Goal: Transaction & Acquisition: Purchase product/service

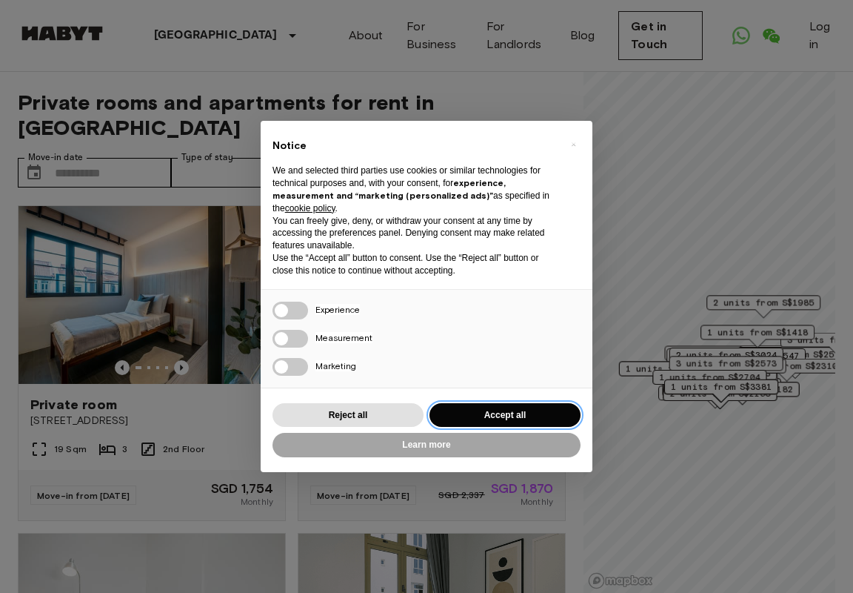
click at [479, 415] on button "Accept all" at bounding box center [505, 415] width 151 height 24
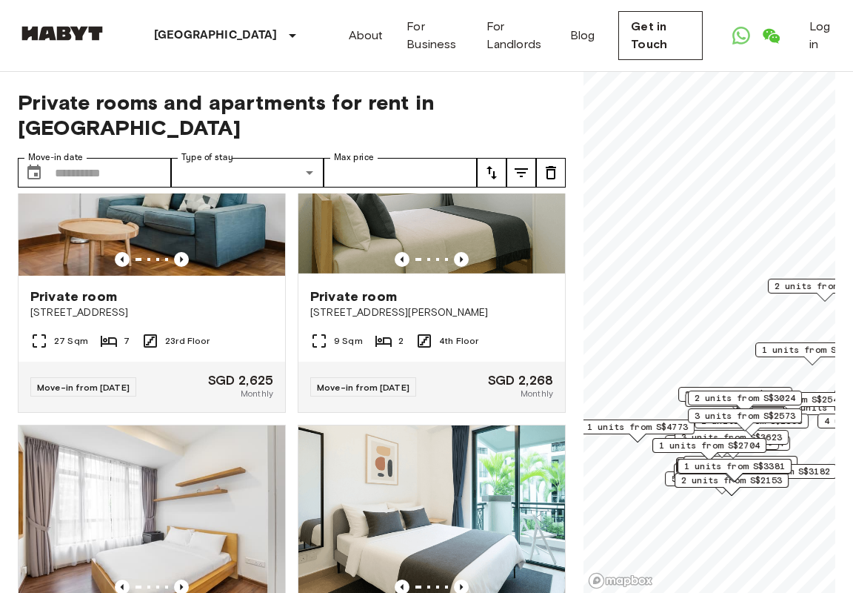
scroll to position [158, 0]
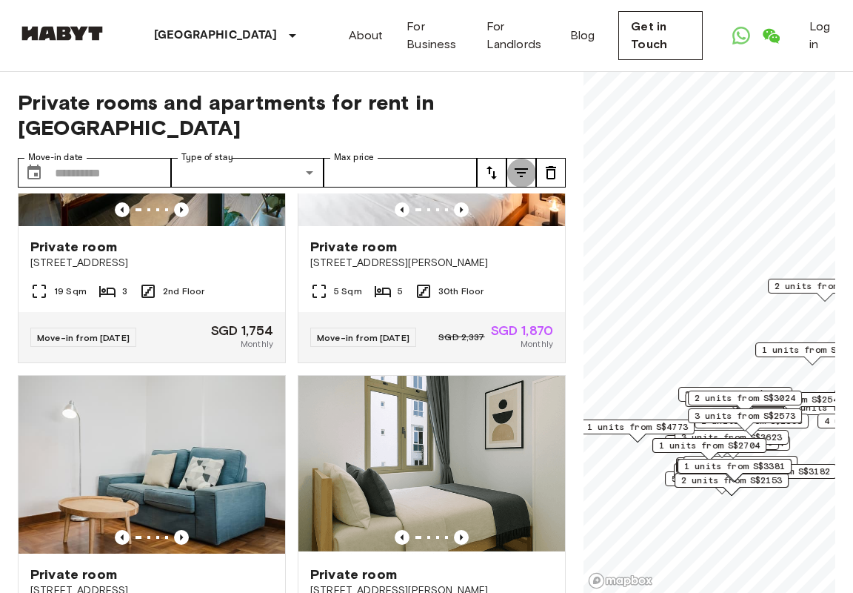
click at [517, 168] on icon "tune" at bounding box center [521, 172] width 13 height 9
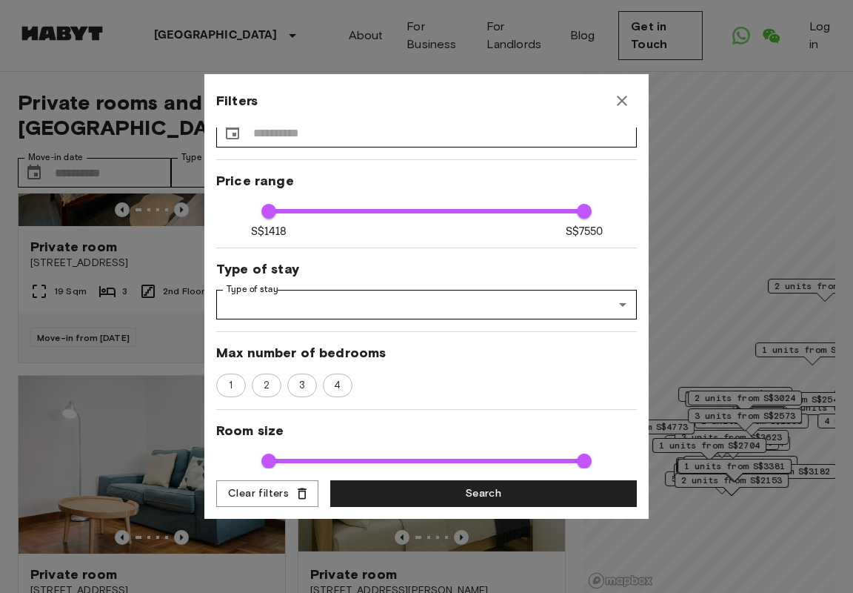
scroll to position [5, 0]
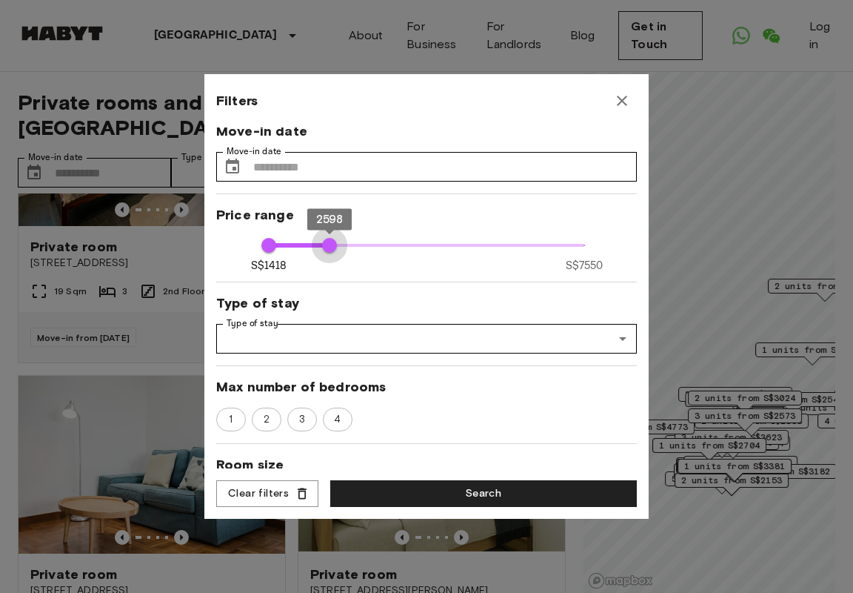
type input "****"
drag, startPoint x: 581, startPoint y: 245, endPoint x: 330, endPoint y: 250, distance: 251.1
click at [330, 250] on span "2608" at bounding box center [330, 245] width 15 height 15
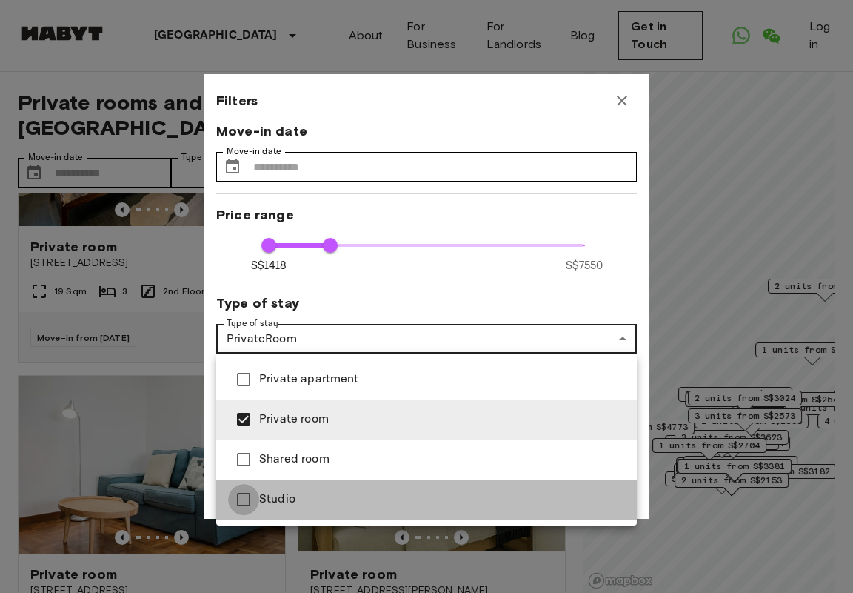
type input "**********"
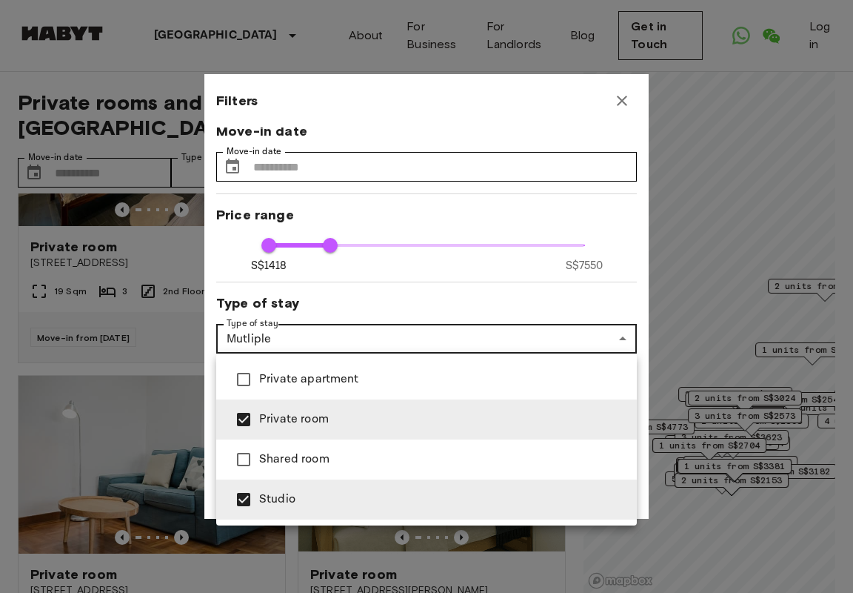
click at [339, 304] on div at bounding box center [426, 296] width 853 height 593
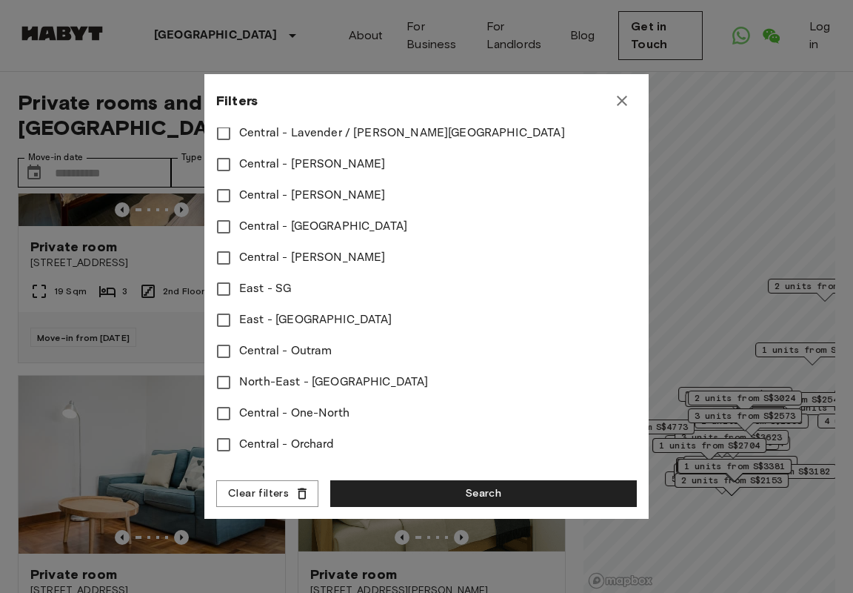
scroll to position [577, 0]
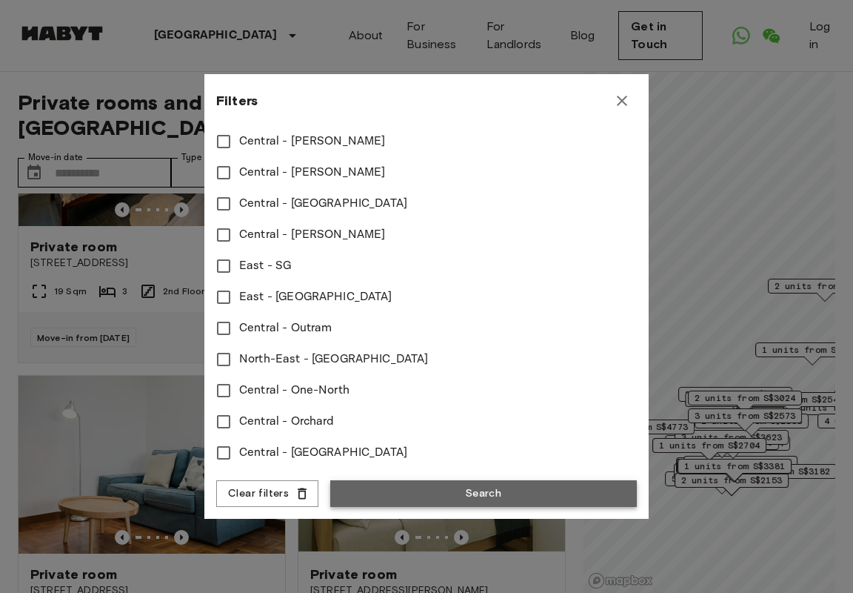
click at [403, 482] on button "Search" at bounding box center [483, 493] width 307 height 27
type input "**********"
type input "****"
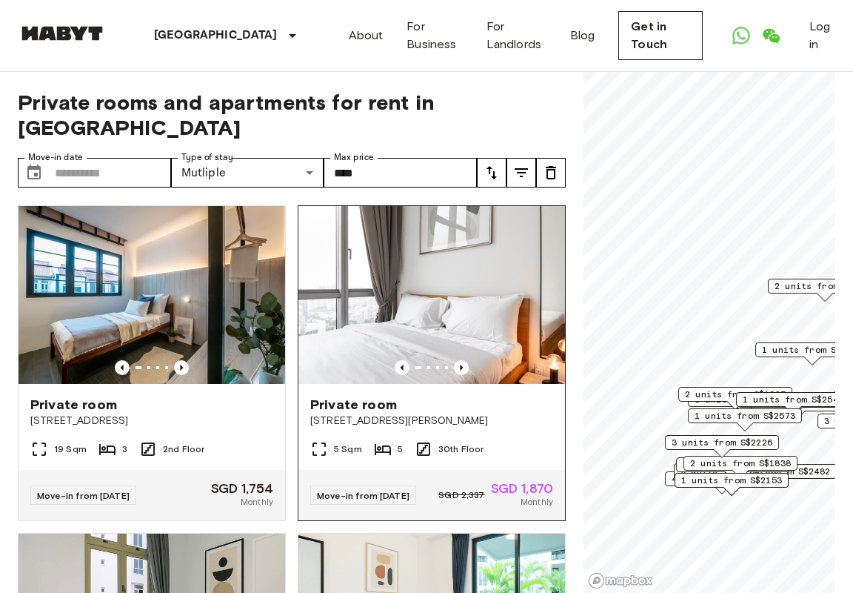
click at [404, 334] on img at bounding box center [432, 295] width 267 height 178
click at [462, 360] on icon "Previous image" at bounding box center [461, 367] width 15 height 15
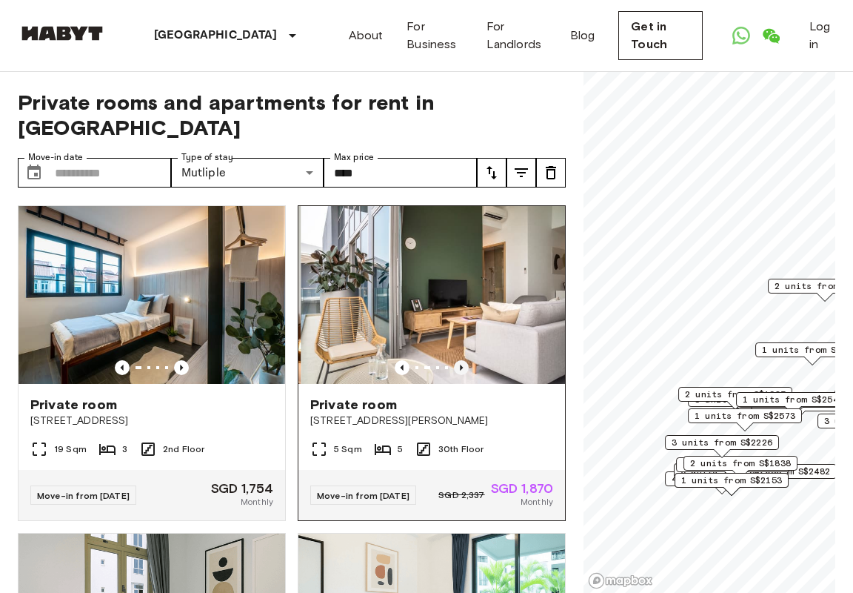
click at [462, 360] on icon "Previous image" at bounding box center [461, 367] width 15 height 15
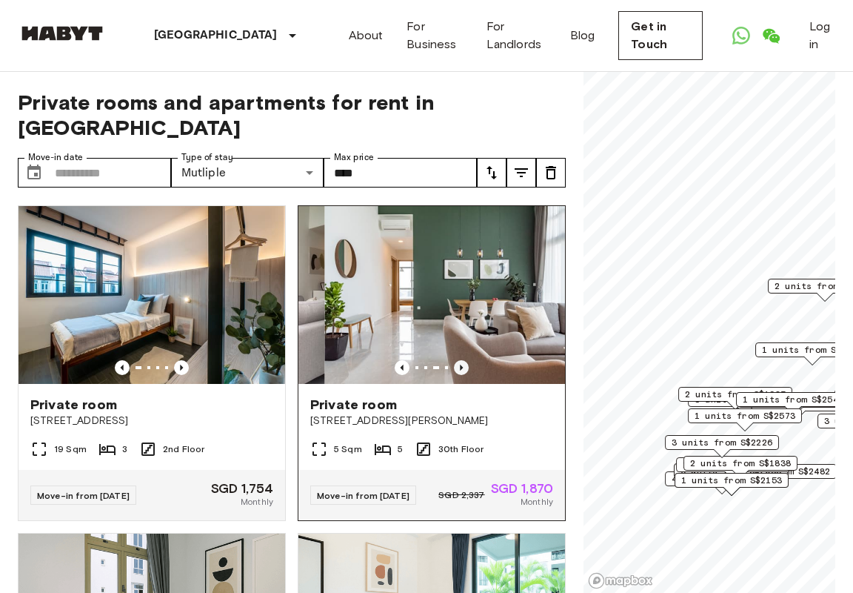
click at [462, 360] on icon "Previous image" at bounding box center [461, 367] width 15 height 15
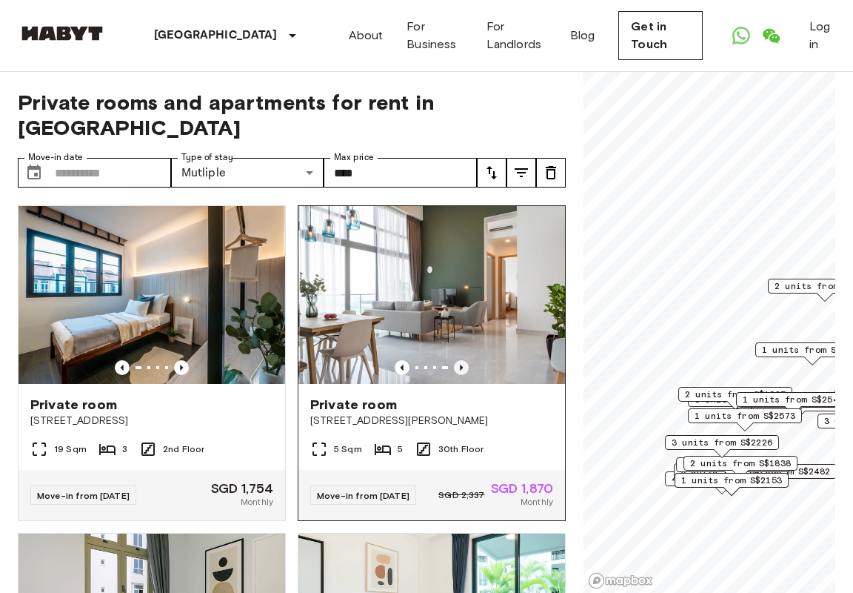
click at [462, 360] on icon "Previous image" at bounding box center [461, 367] width 15 height 15
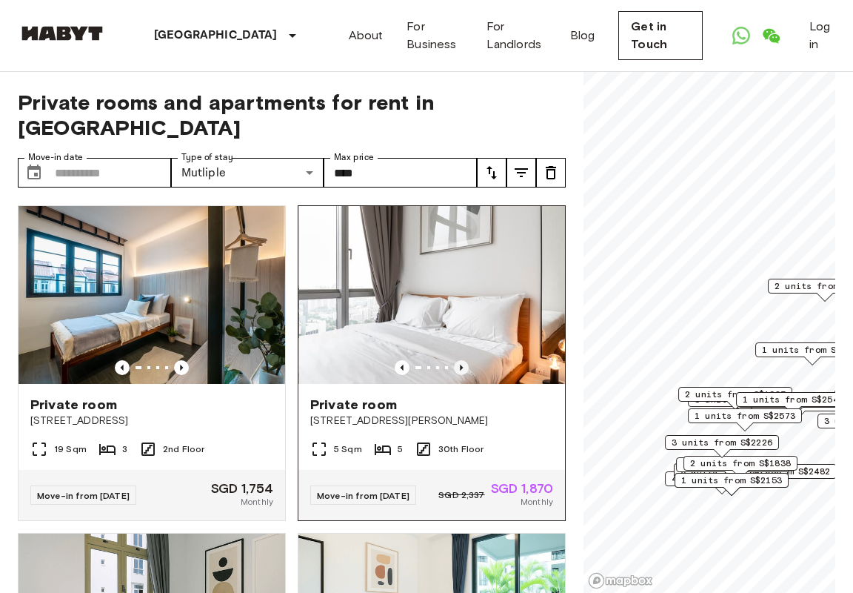
click at [462, 360] on icon "Previous image" at bounding box center [461, 367] width 15 height 15
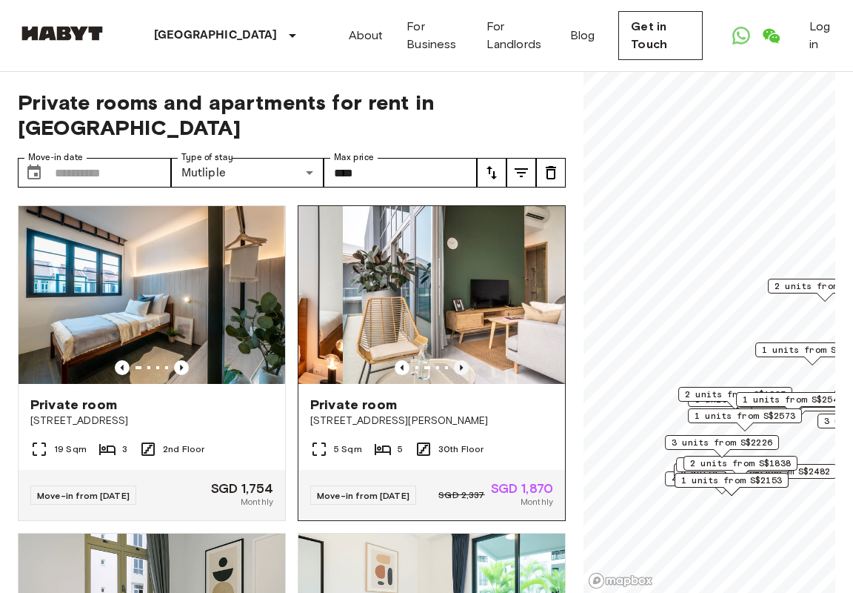
click at [462, 360] on icon "Previous image" at bounding box center [461, 367] width 15 height 15
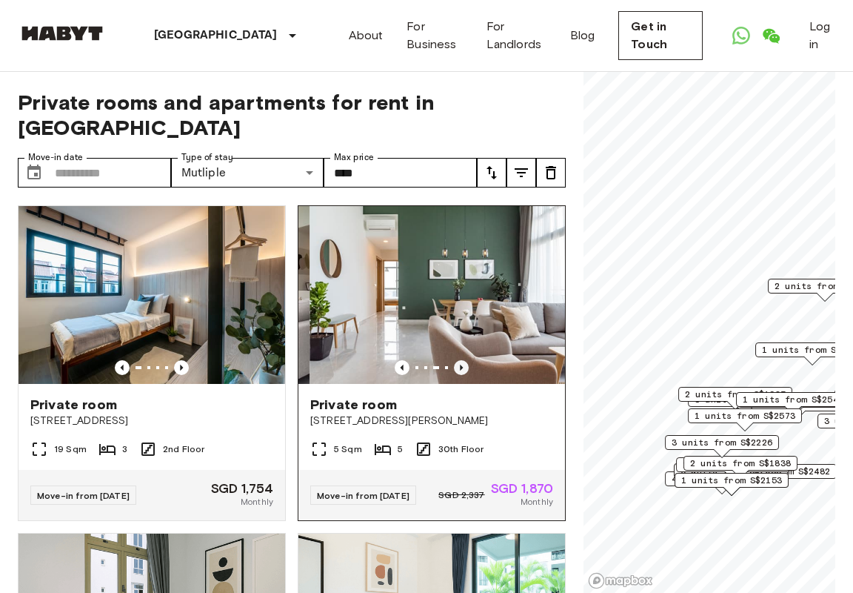
click at [462, 360] on icon "Previous image" at bounding box center [461, 367] width 15 height 15
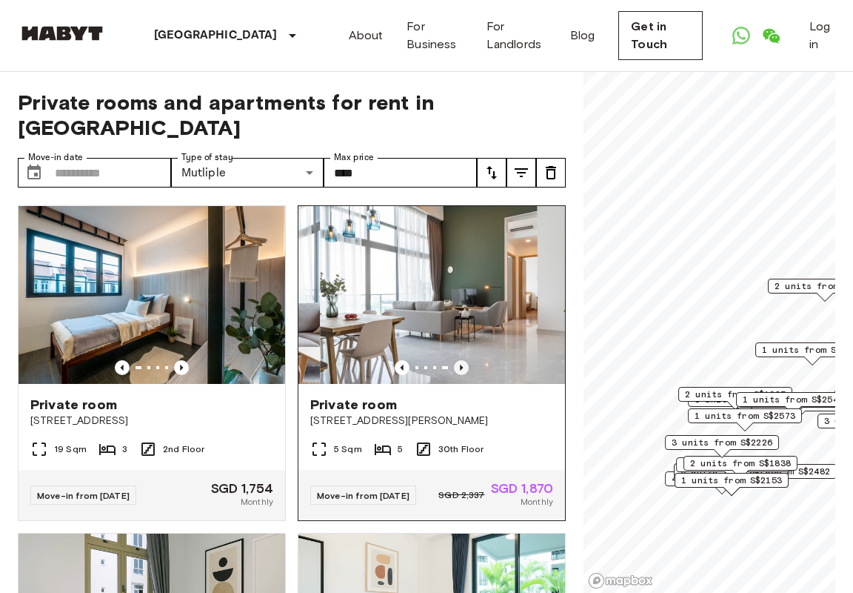
click at [462, 360] on icon "Previous image" at bounding box center [461, 367] width 15 height 15
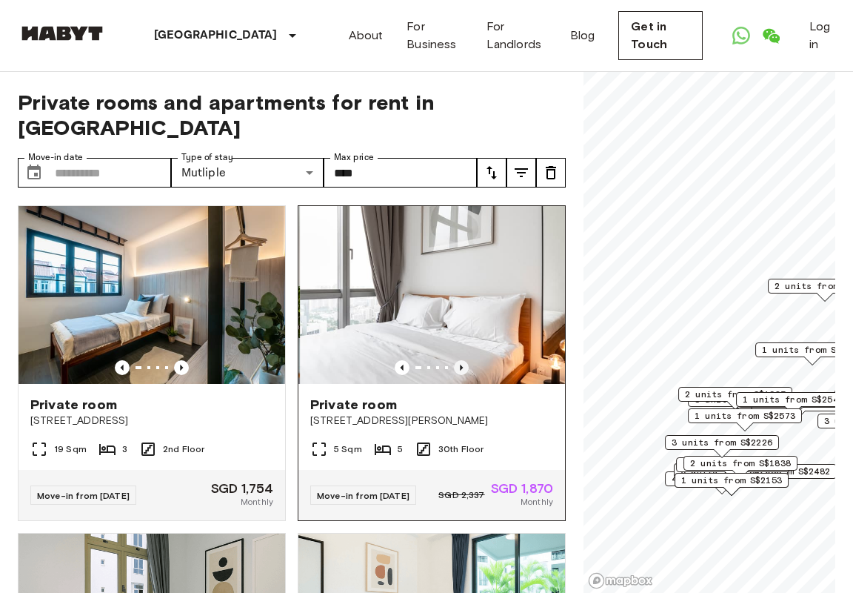
click at [462, 360] on icon "Previous image" at bounding box center [461, 367] width 15 height 15
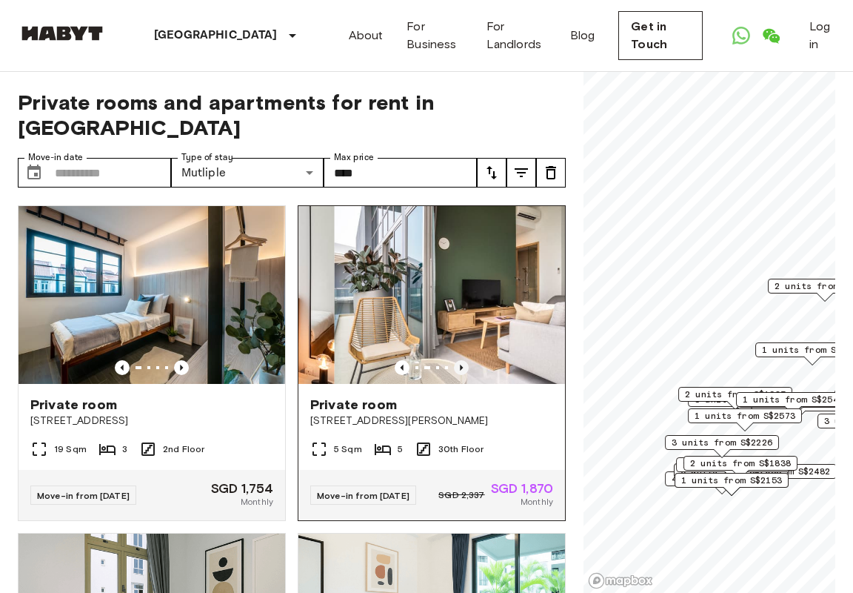
click at [462, 360] on icon "Previous image" at bounding box center [461, 367] width 15 height 15
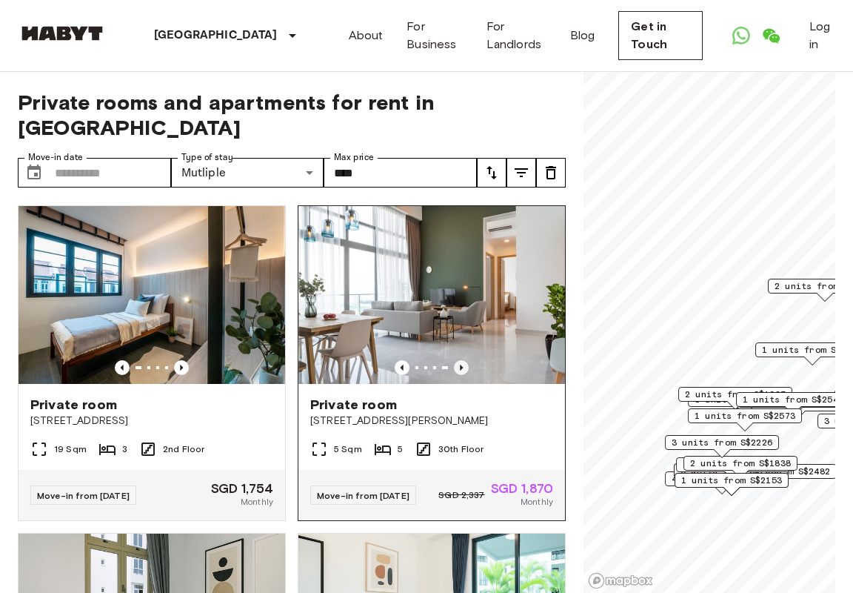
click at [462, 360] on icon "Previous image" at bounding box center [461, 367] width 15 height 15
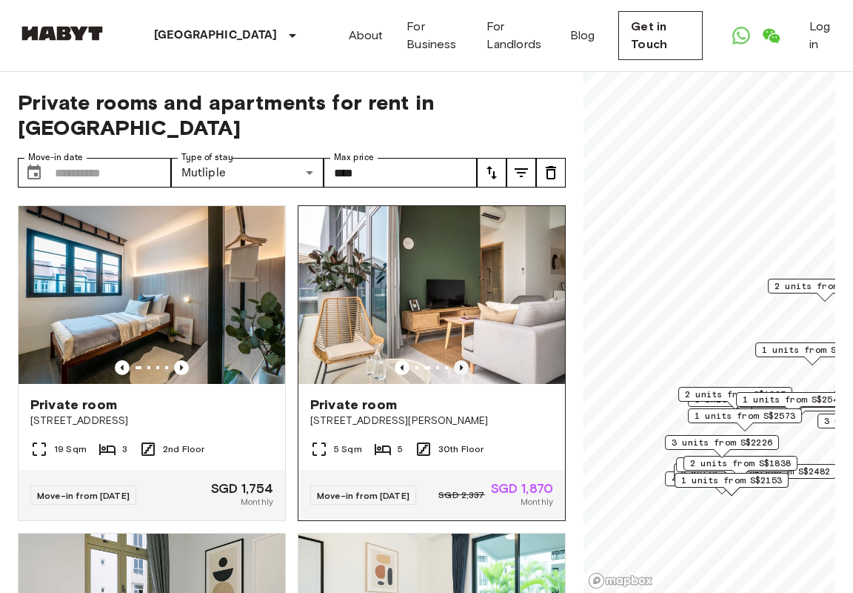
click at [462, 360] on icon "Previous image" at bounding box center [461, 367] width 15 height 15
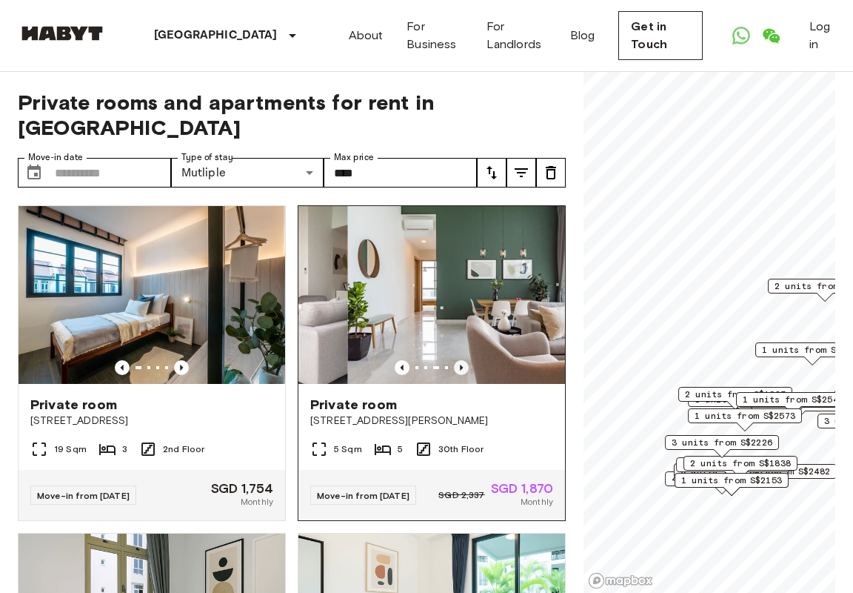
click at [462, 360] on icon "Previous image" at bounding box center [461, 367] width 15 height 15
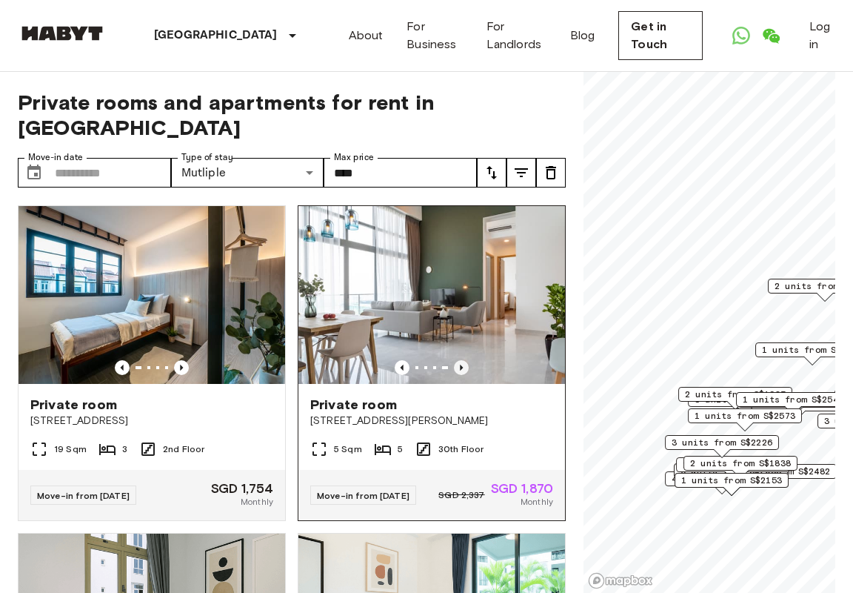
click at [462, 360] on icon "Previous image" at bounding box center [461, 367] width 15 height 15
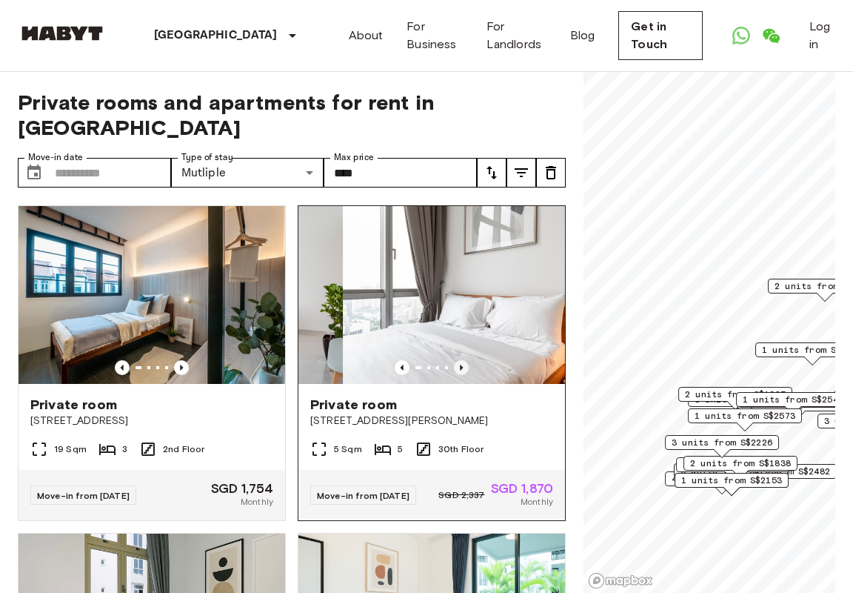
click at [462, 360] on icon "Previous image" at bounding box center [461, 367] width 15 height 15
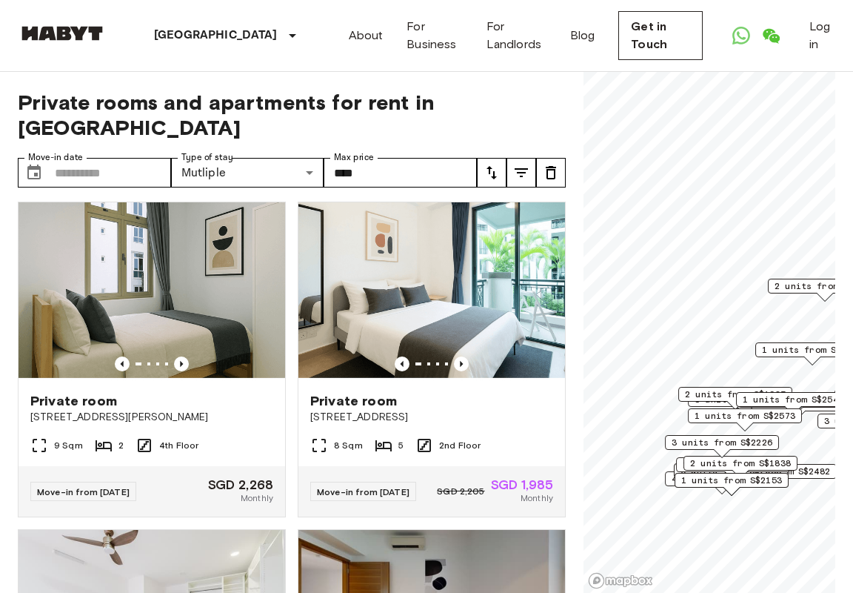
scroll to position [330, 0]
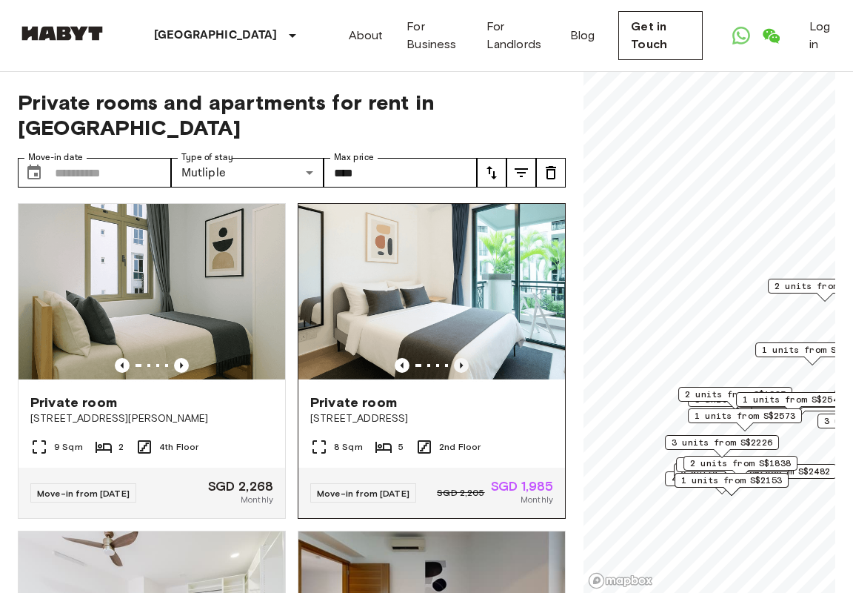
click at [460, 358] on icon "Previous image" at bounding box center [461, 365] width 15 height 15
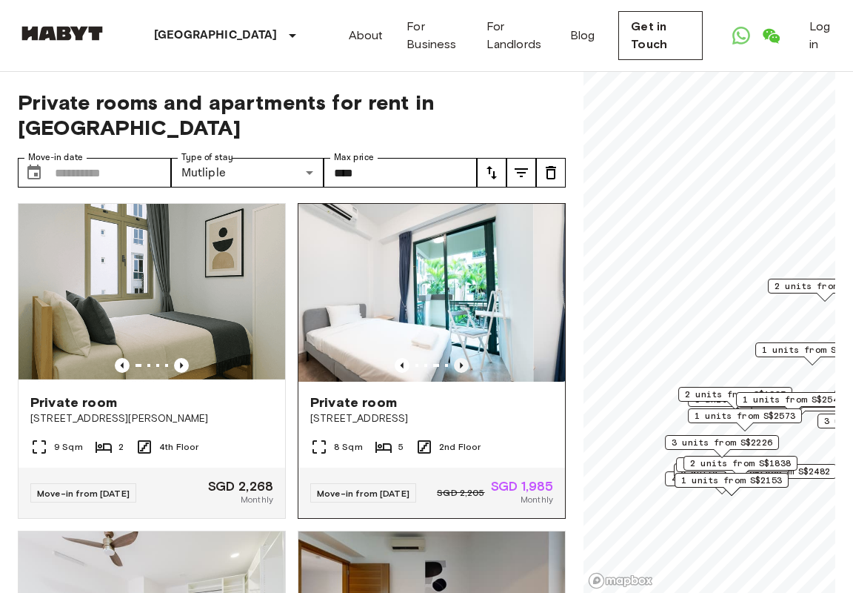
click at [460, 358] on icon "Previous image" at bounding box center [461, 365] width 15 height 15
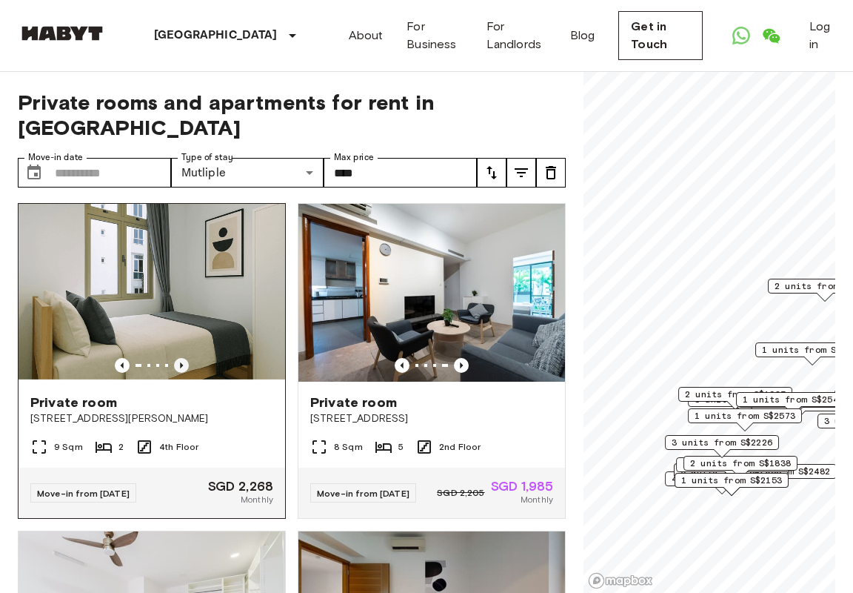
click at [178, 358] on icon "Previous image" at bounding box center [181, 365] width 15 height 15
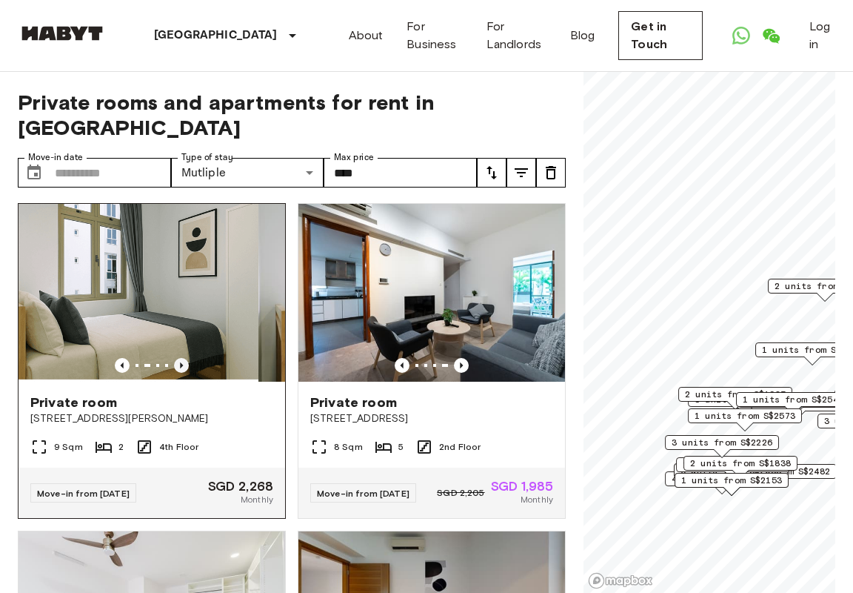
click at [178, 358] on icon "Previous image" at bounding box center [181, 365] width 15 height 15
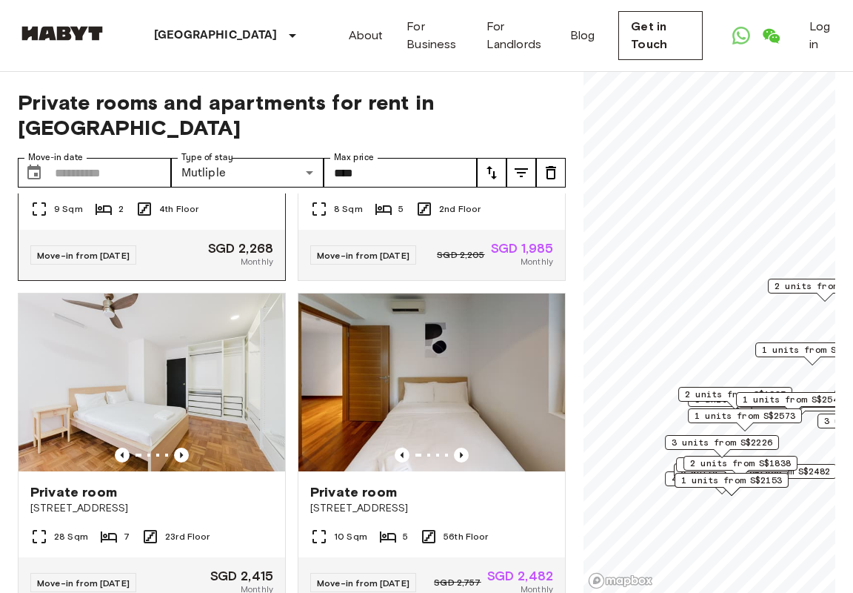
scroll to position [568, 0]
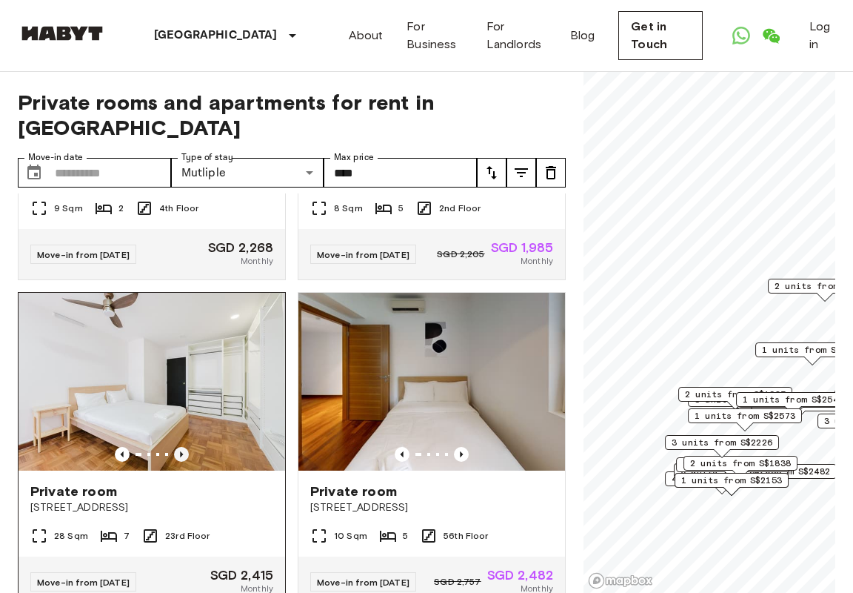
click at [184, 447] on icon "Previous image" at bounding box center [181, 454] width 15 height 15
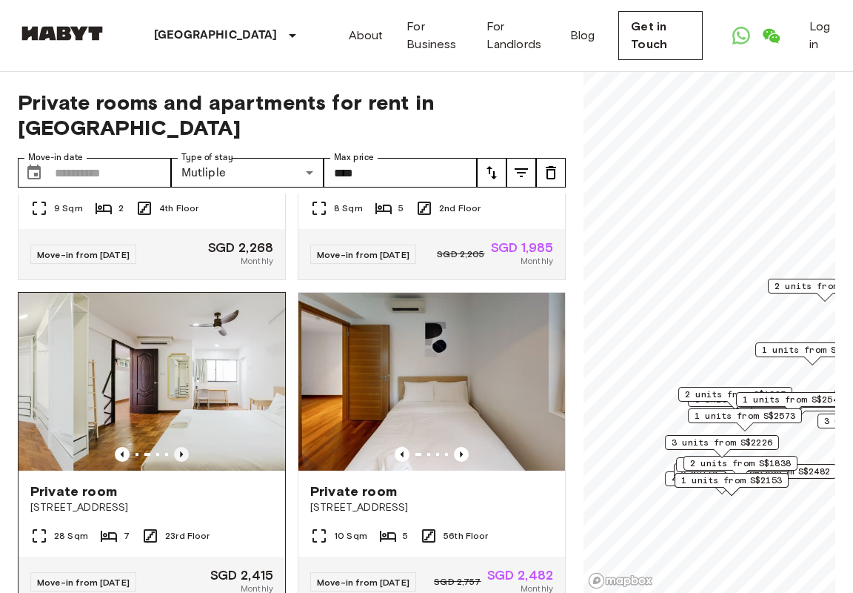
click at [184, 447] on icon "Previous image" at bounding box center [181, 454] width 15 height 15
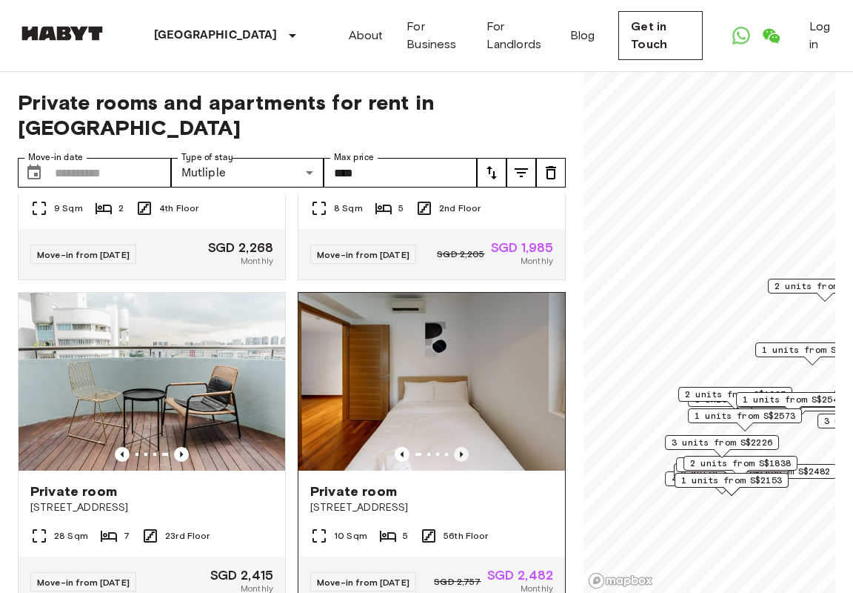
click at [462, 447] on icon "Previous image" at bounding box center [461, 454] width 15 height 15
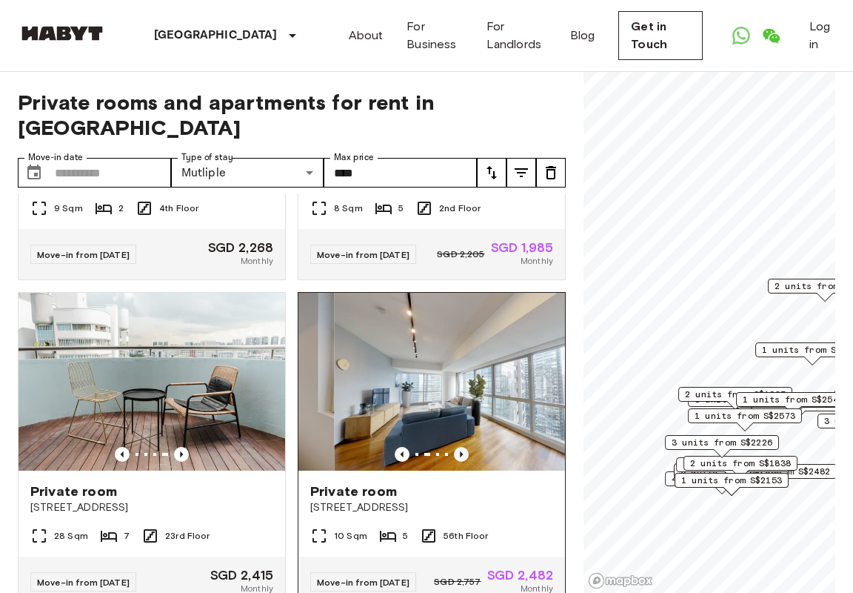
click at [462, 447] on icon "Previous image" at bounding box center [461, 454] width 15 height 15
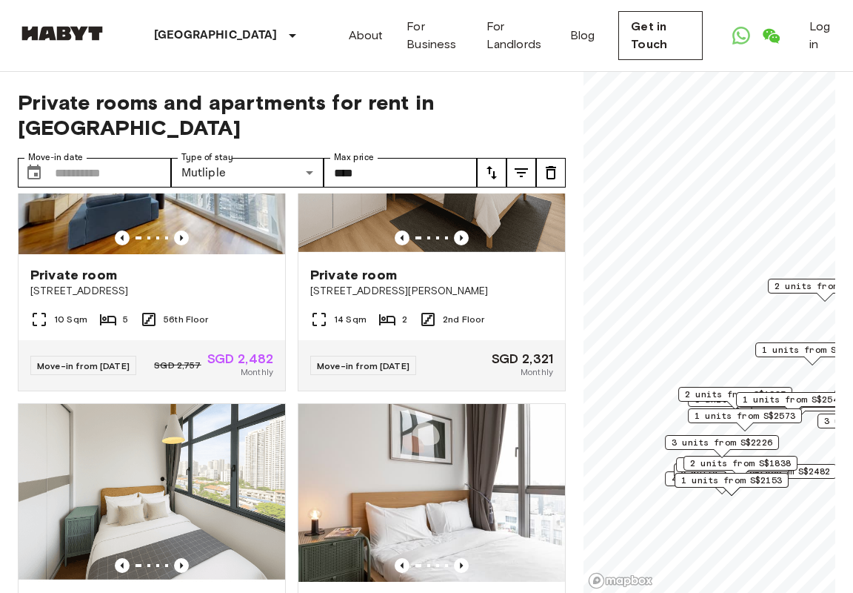
scroll to position [1007, 0]
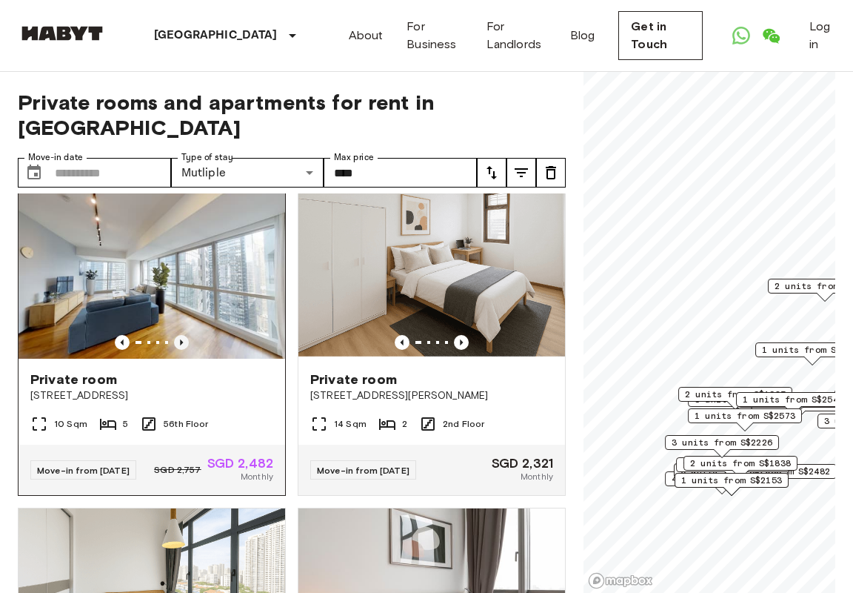
click at [177, 335] on icon "Previous image" at bounding box center [181, 342] width 15 height 15
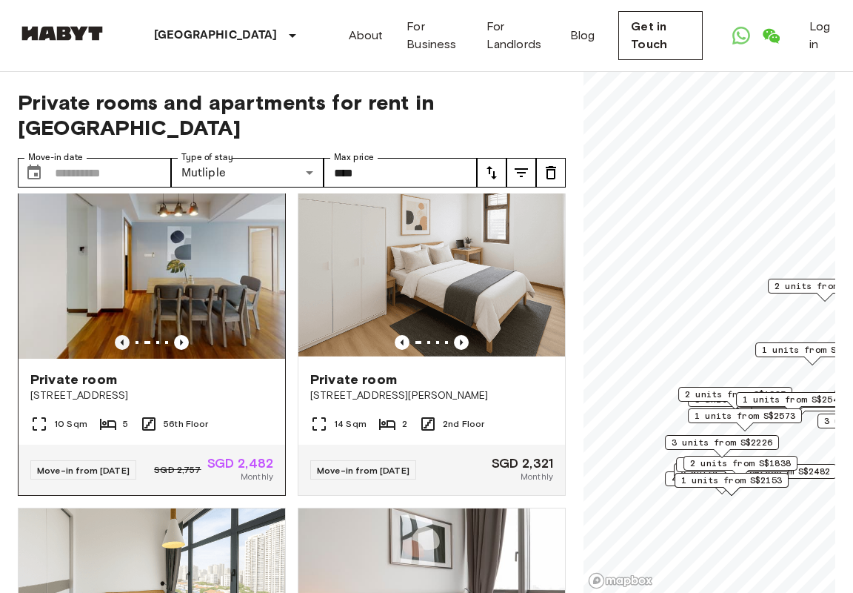
click at [124, 335] on icon "Previous image" at bounding box center [122, 342] width 15 height 15
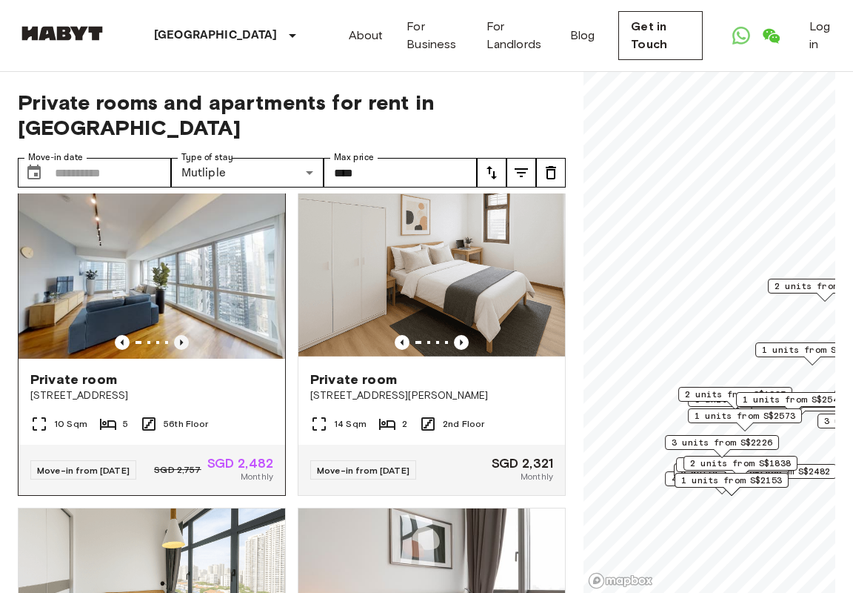
click at [176, 335] on icon "Previous image" at bounding box center [181, 342] width 15 height 15
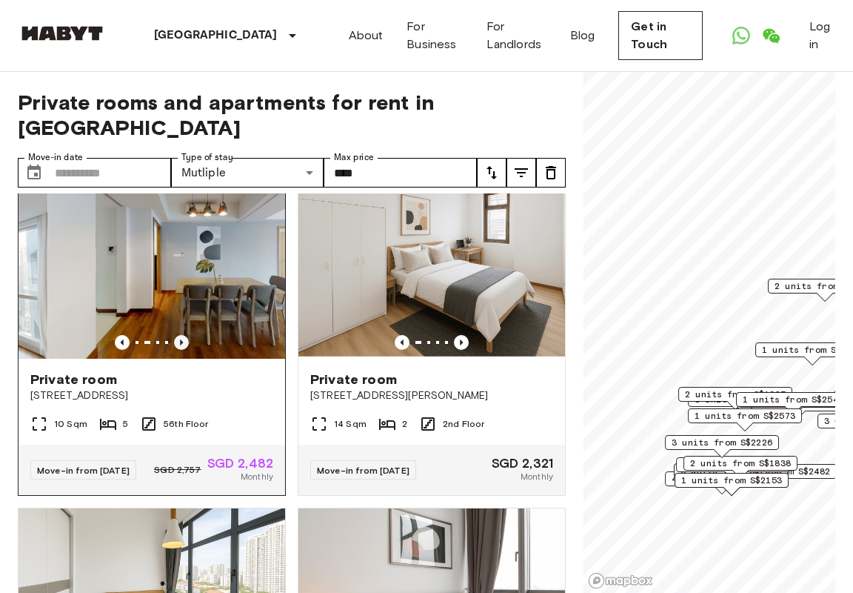
click at [176, 335] on icon "Previous image" at bounding box center [181, 342] width 15 height 15
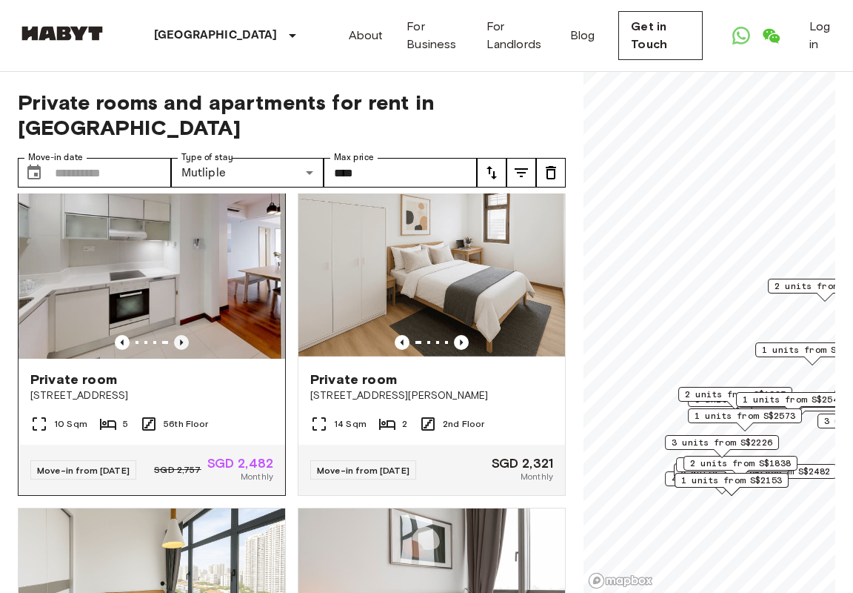
click at [176, 335] on icon "Previous image" at bounding box center [181, 342] width 15 height 15
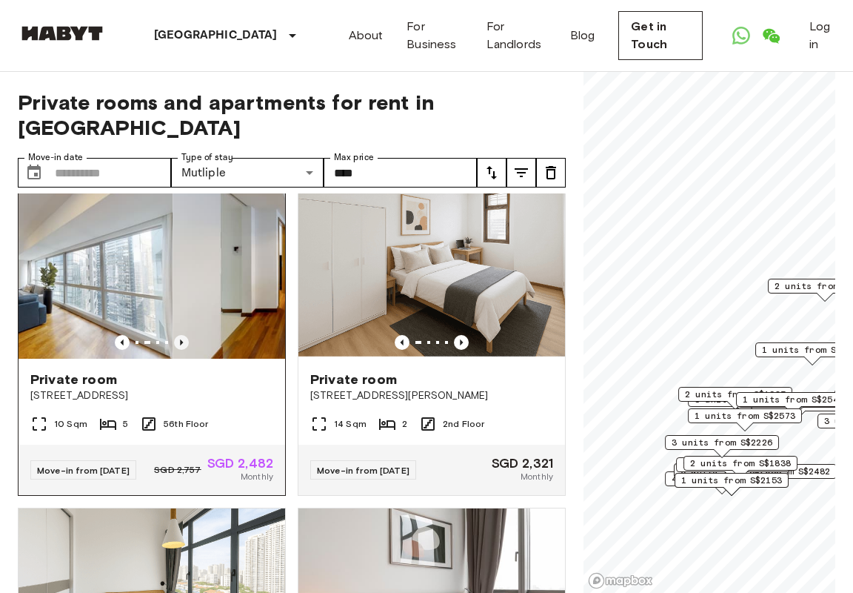
click at [176, 335] on icon "Previous image" at bounding box center [181, 342] width 15 height 15
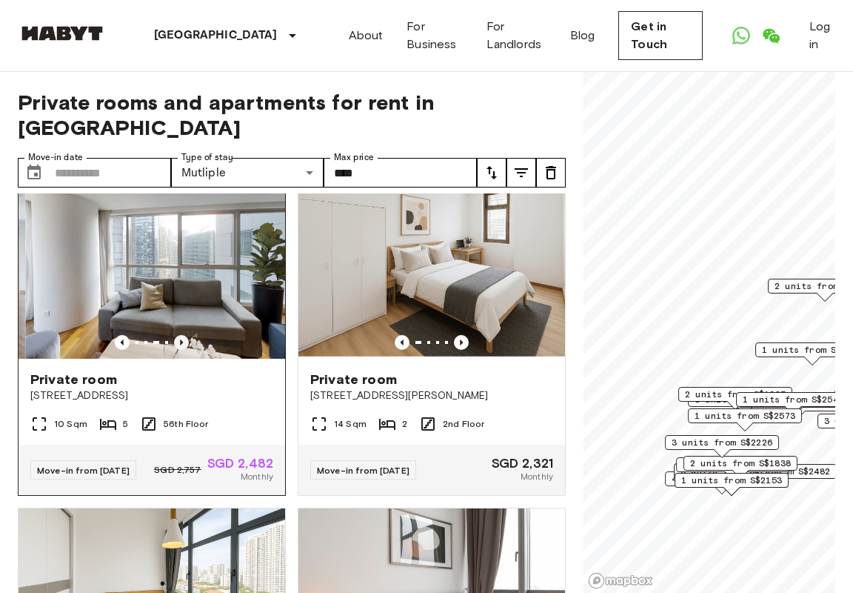
click at [176, 335] on icon "Previous image" at bounding box center [181, 342] width 15 height 15
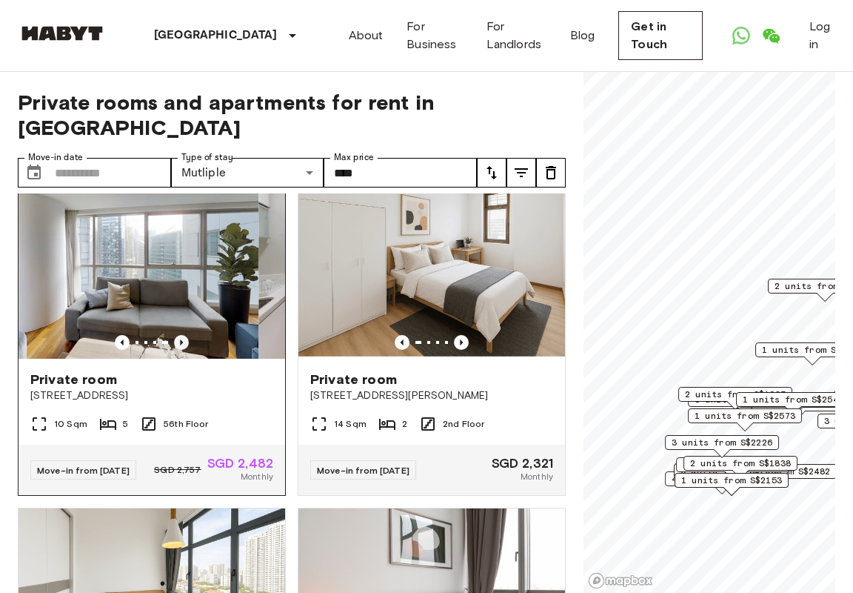
click at [176, 335] on icon "Previous image" at bounding box center [181, 342] width 15 height 15
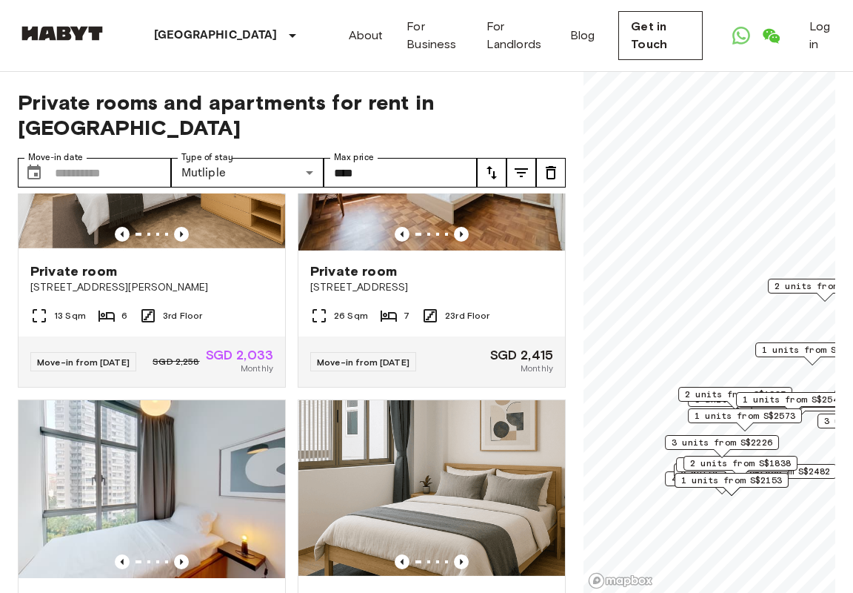
scroll to position [2492, 0]
